Goal: Information Seeking & Learning: Learn about a topic

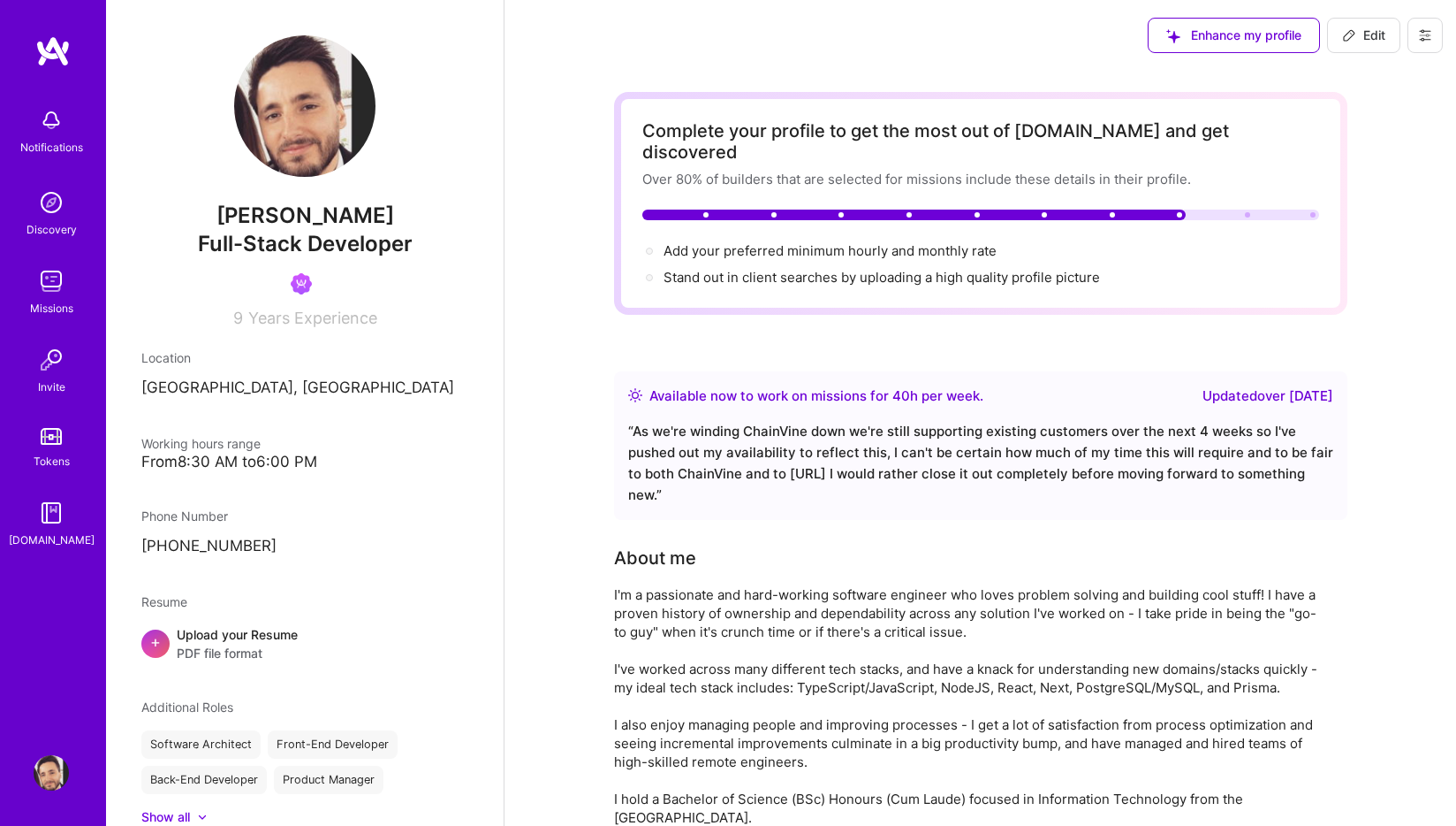
click at [56, 45] on img at bounding box center [53, 51] width 35 height 32
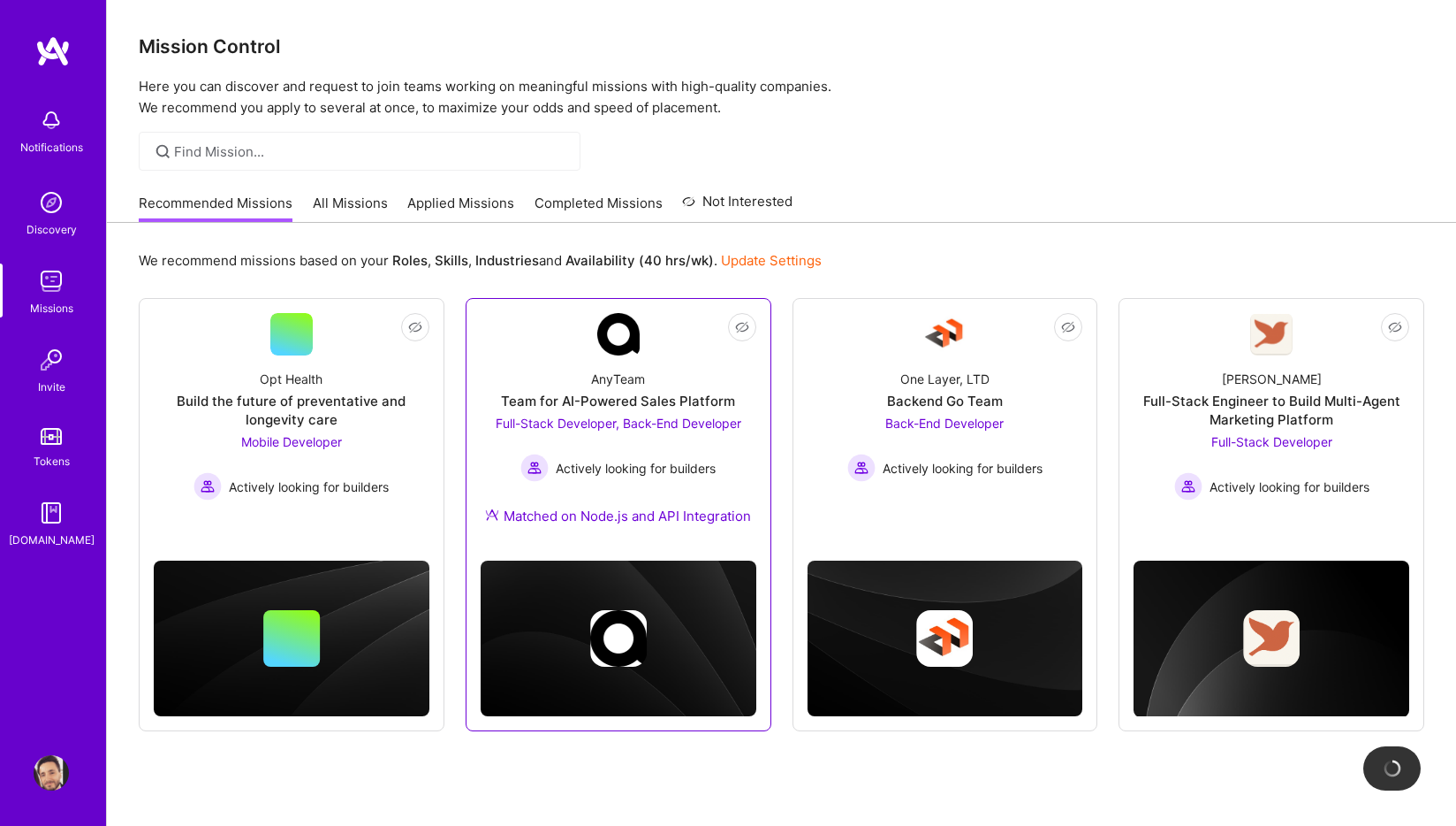
click at [697, 384] on div "AnyTeam Team for AI-Powered Sales Platform Full-Stack Developer, Back-End Devel…" at bounding box center [618, 450] width 276 height 191
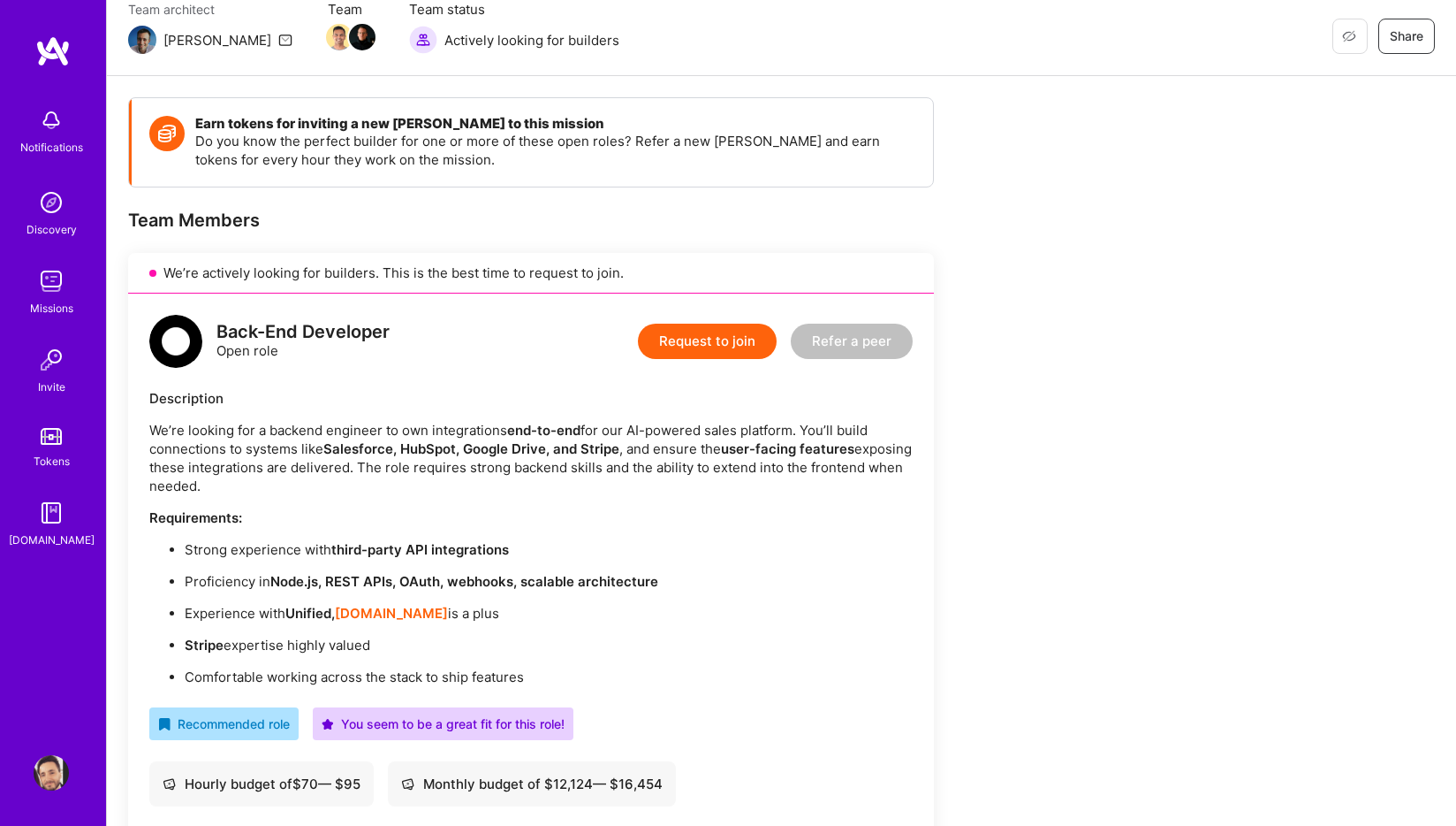
scroll to position [153, 0]
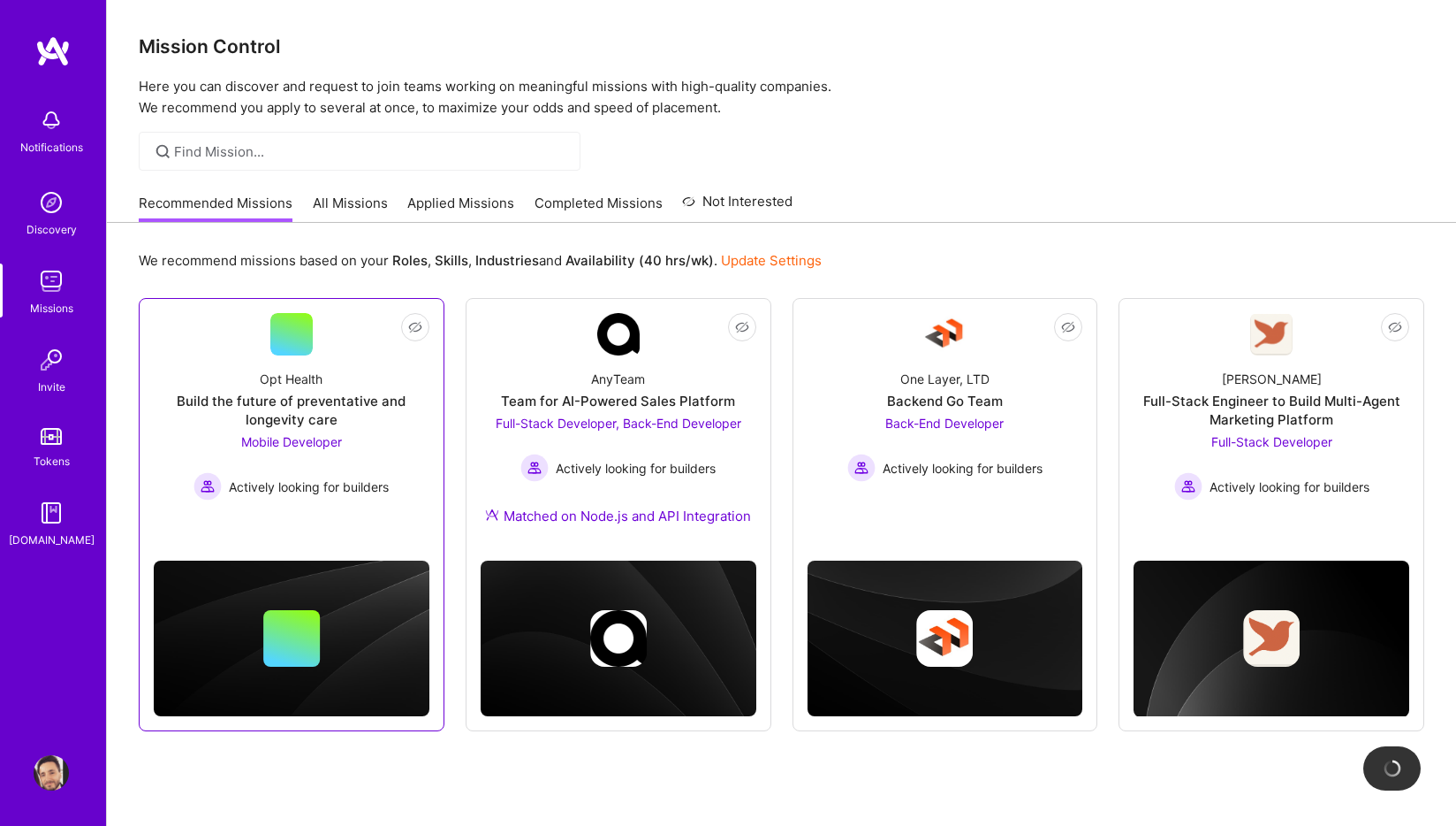
click at [232, 415] on div "Build the future of preventative and longevity care" at bounding box center [291, 410] width 276 height 37
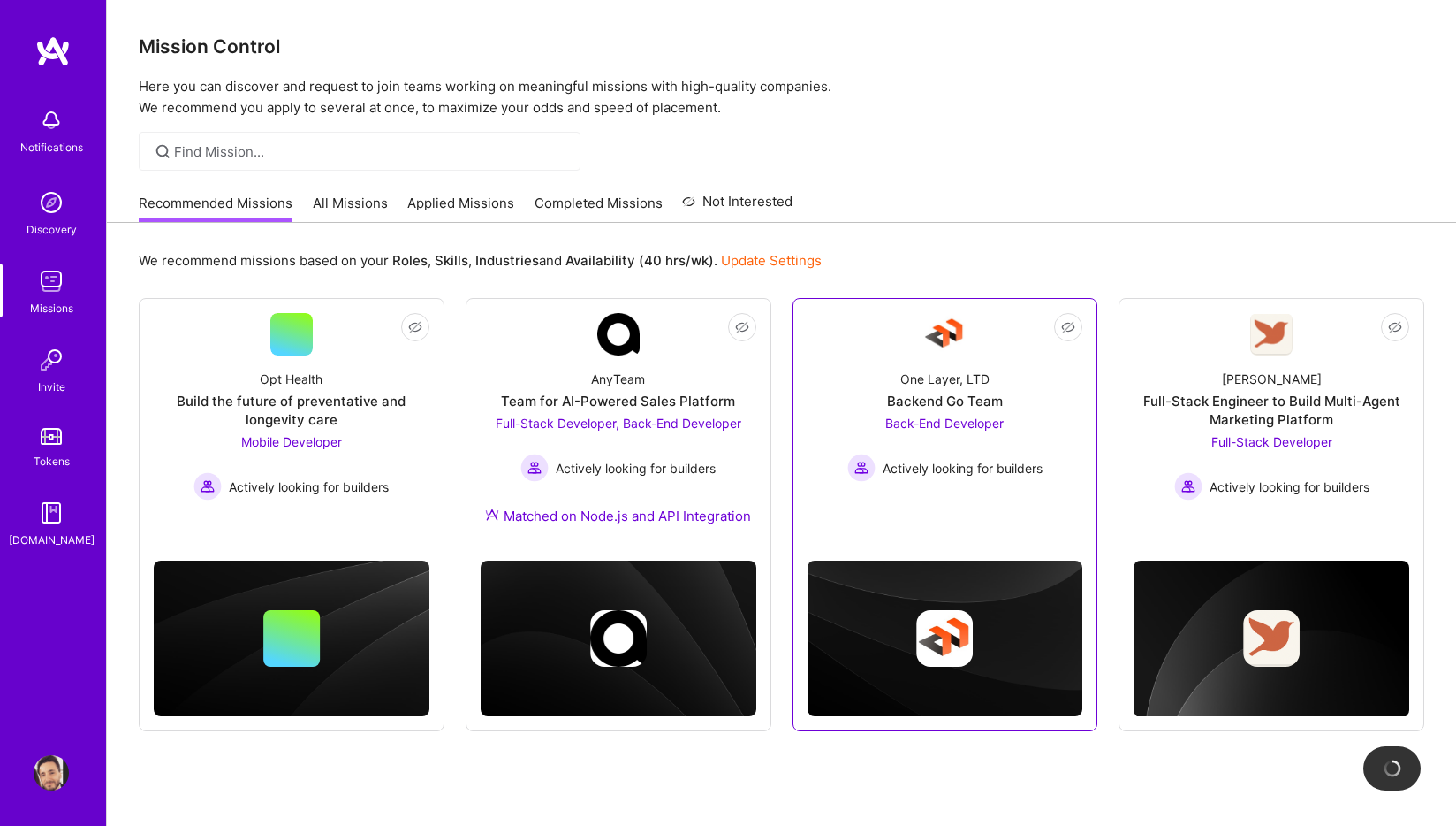
click at [895, 419] on span "Back-End Developer" at bounding box center [944, 423] width 119 height 15
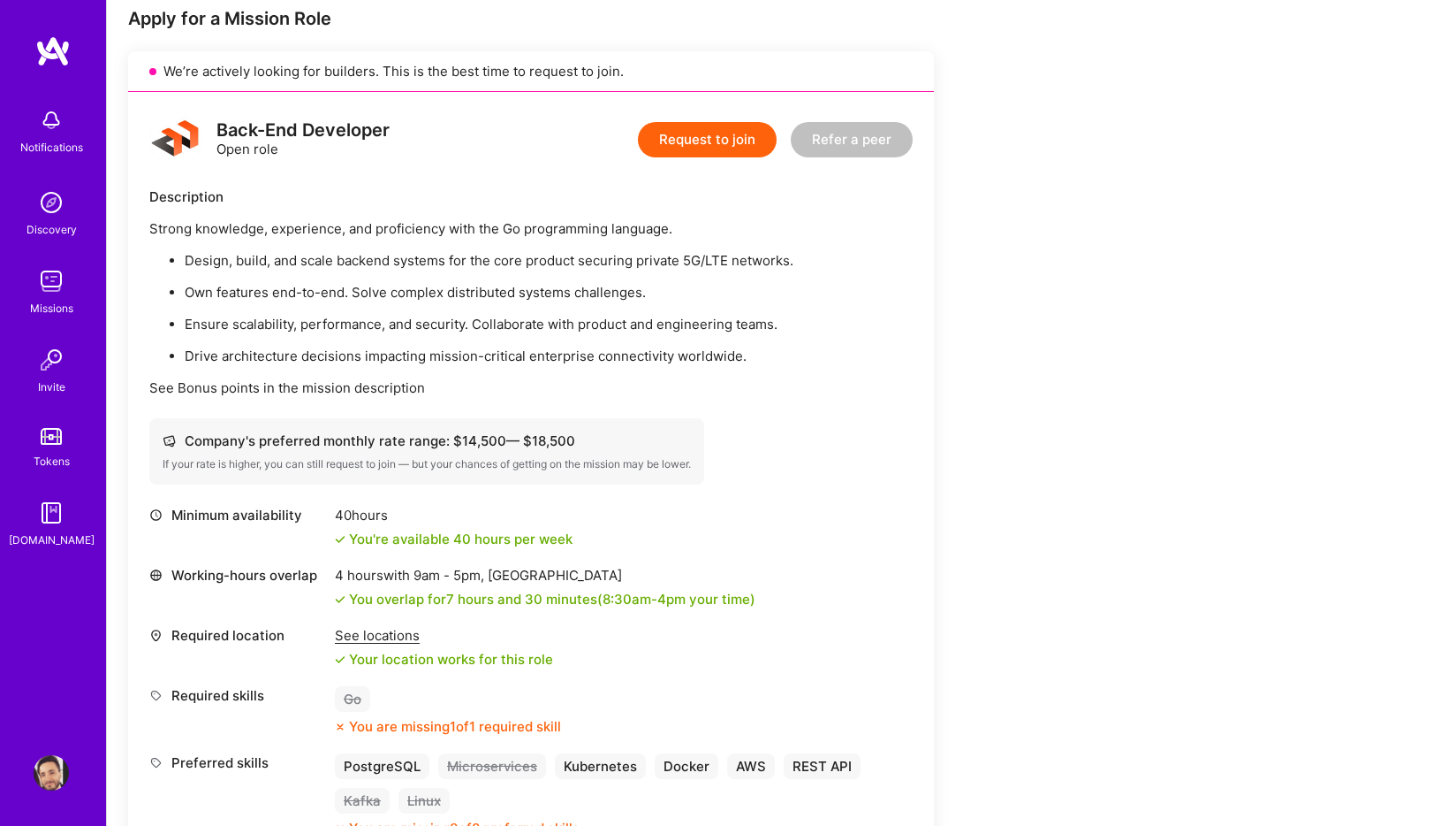
scroll to position [342, 0]
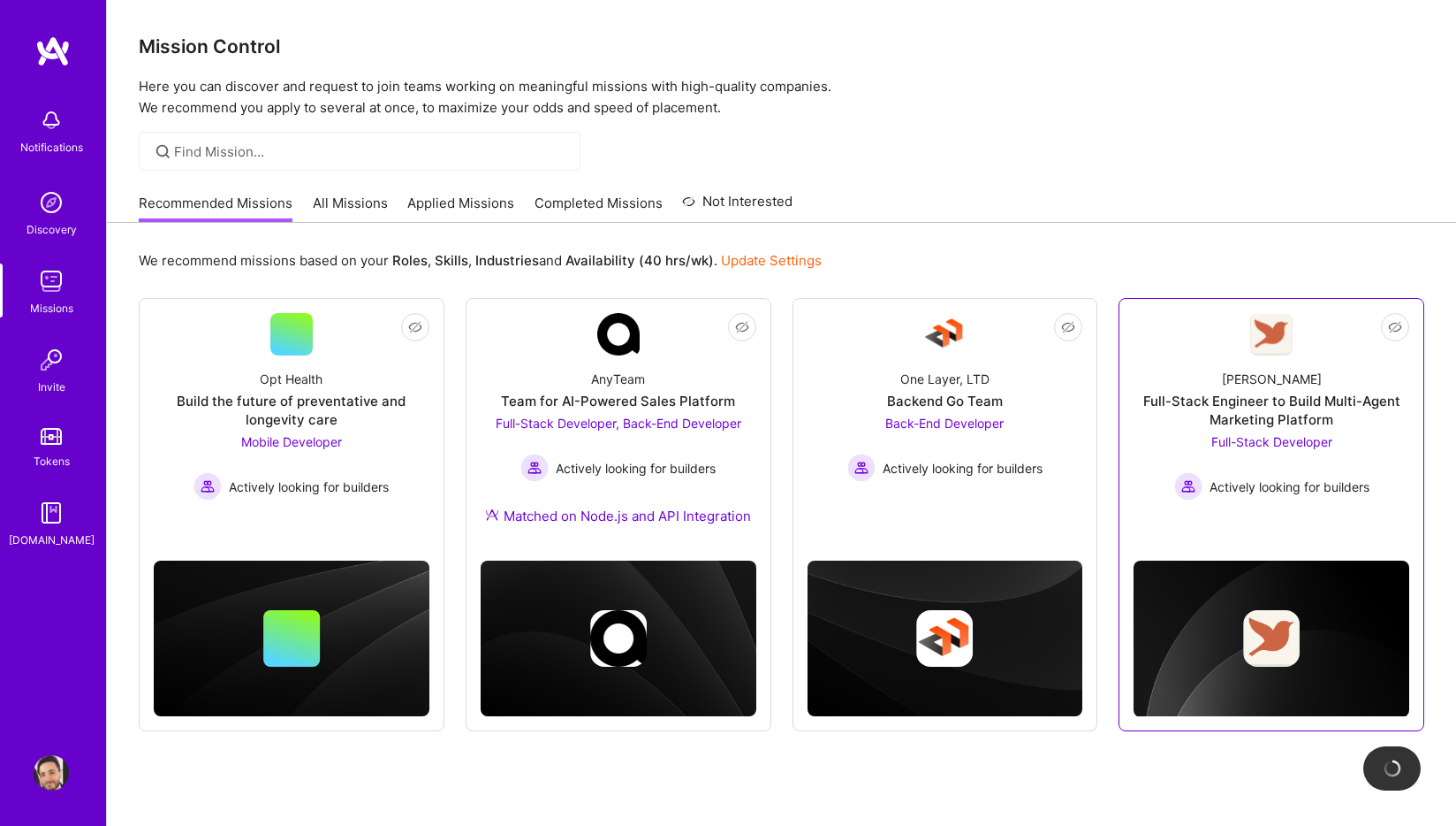
click at [1306, 505] on link "Not Interested [PERSON_NAME] Full-Stack Engineer to Build Multi-Agent Marketing…" at bounding box center [1271, 410] width 276 height 194
